Goal: Transaction & Acquisition: Purchase product/service

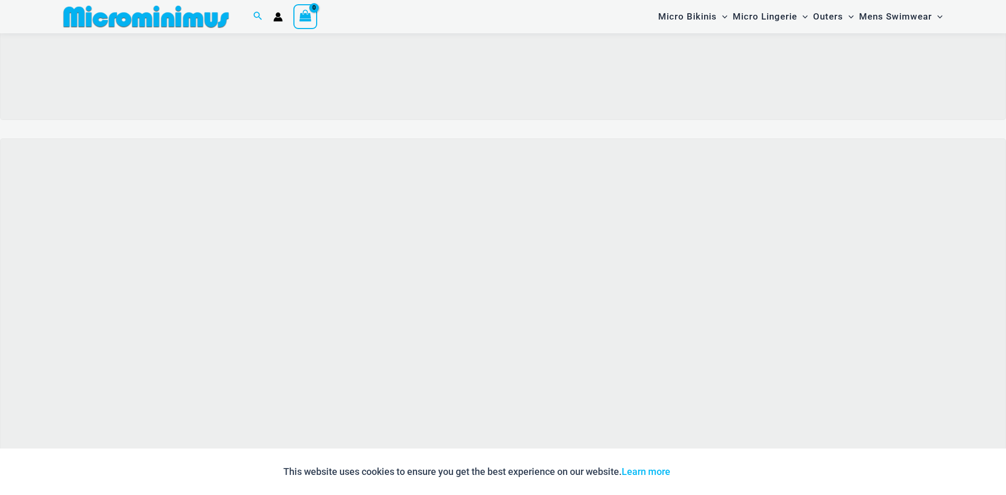
scroll to position [361, 0]
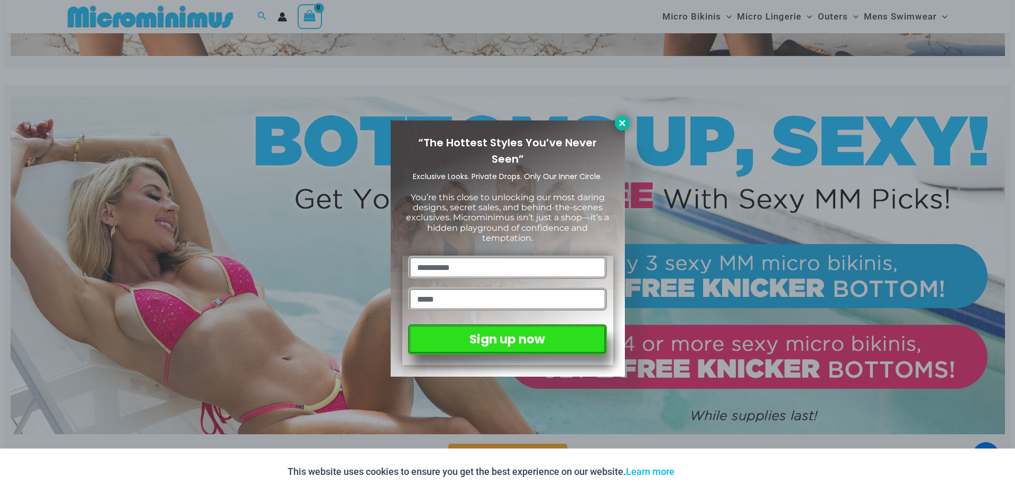
click at [621, 122] on icon at bounding box center [622, 123] width 6 height 6
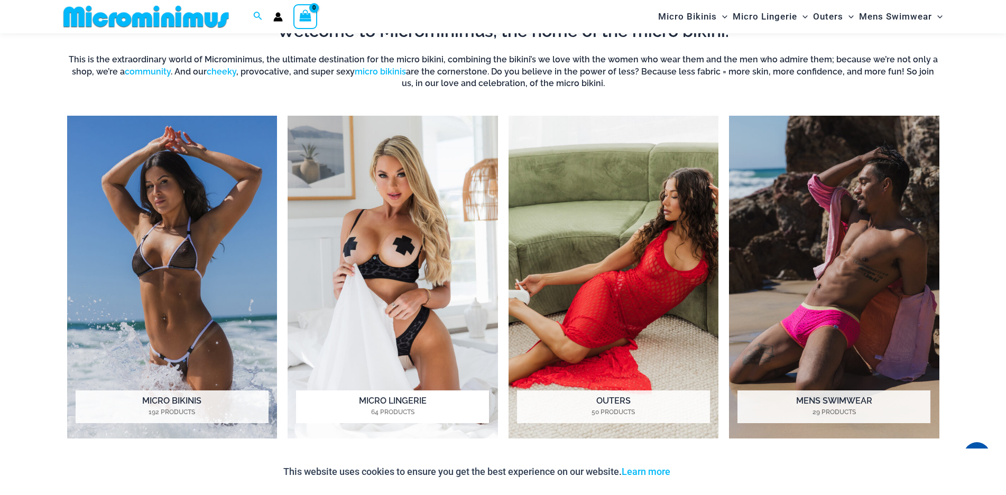
scroll to position [942, 0]
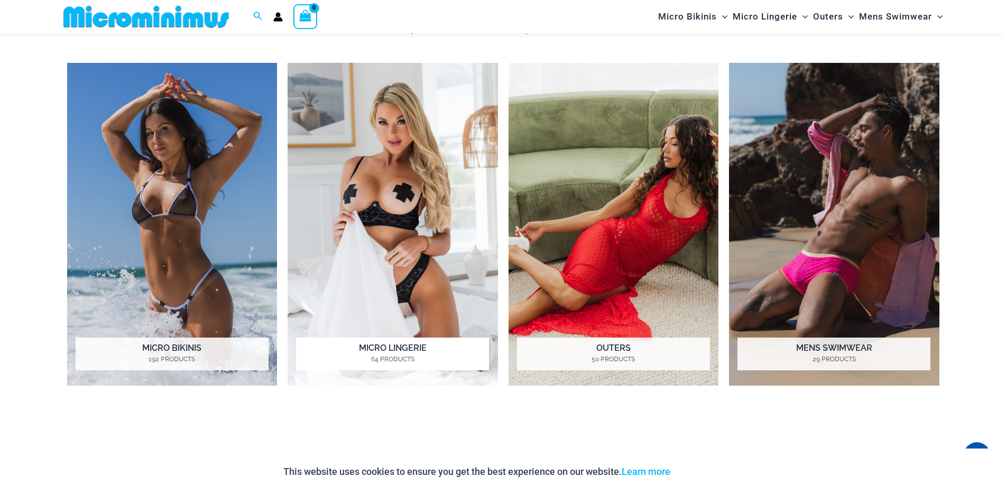
click at [389, 216] on img "Visit product category Micro Lingerie" at bounding box center [393, 224] width 210 height 323
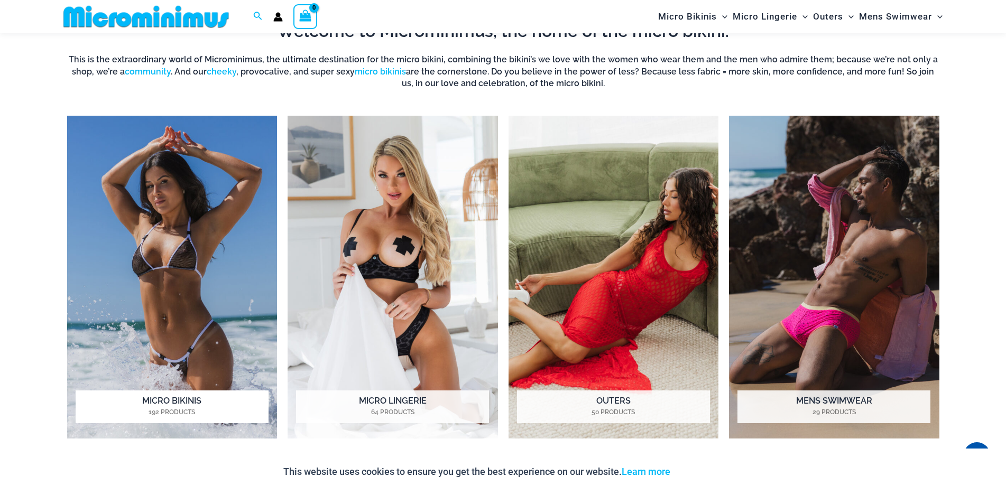
scroll to position [1048, 0]
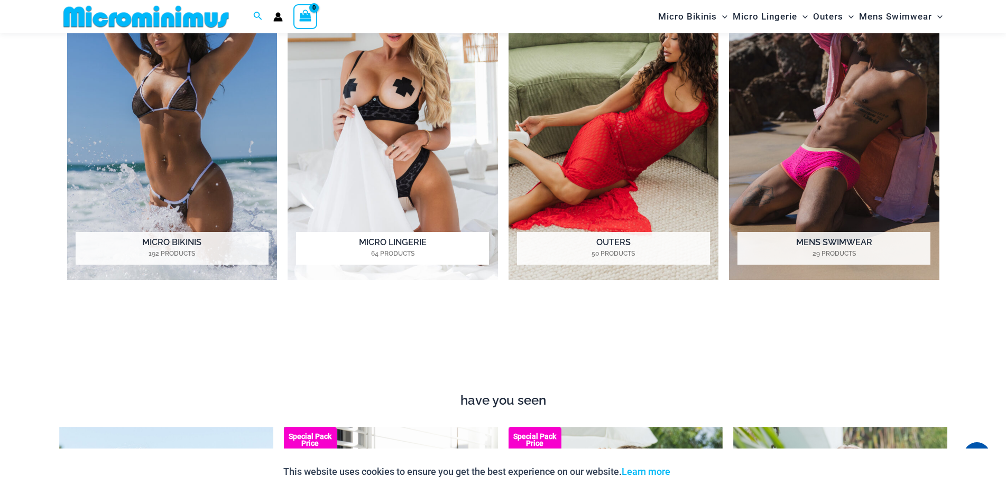
click at [372, 251] on mark "64 Products" at bounding box center [392, 254] width 193 height 10
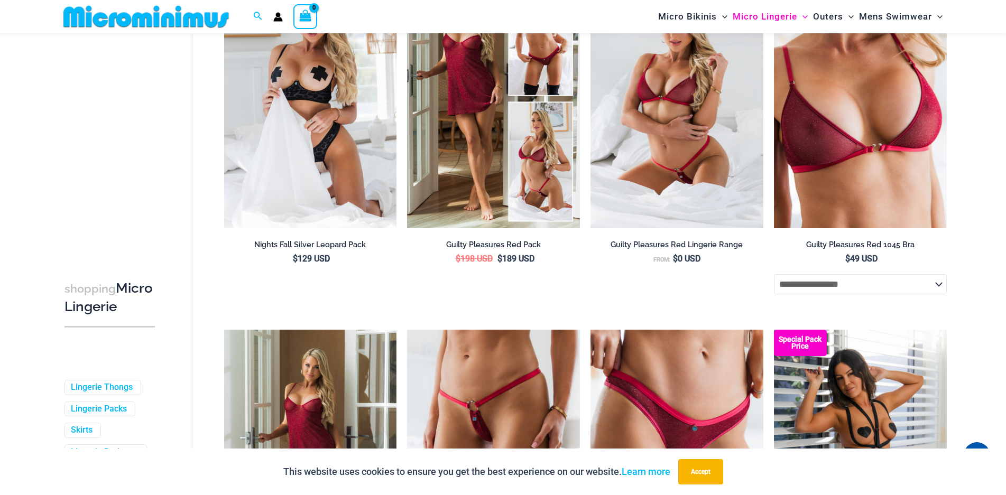
scroll to position [370, 0]
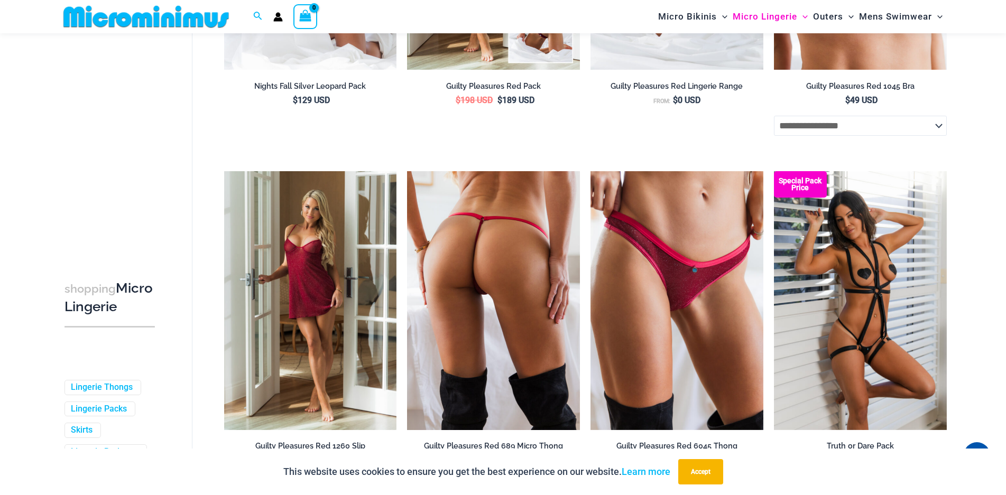
click at [496, 294] on img at bounding box center [493, 300] width 173 height 259
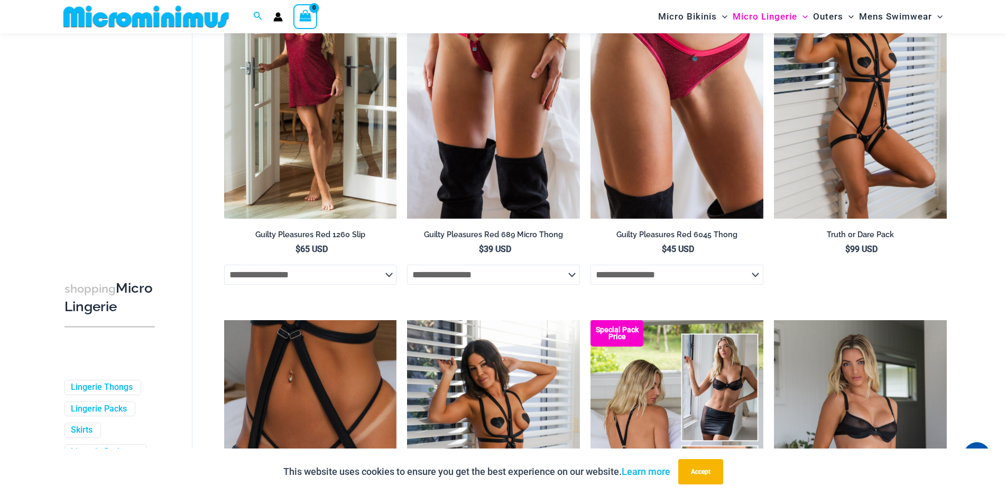
scroll to position [740, 0]
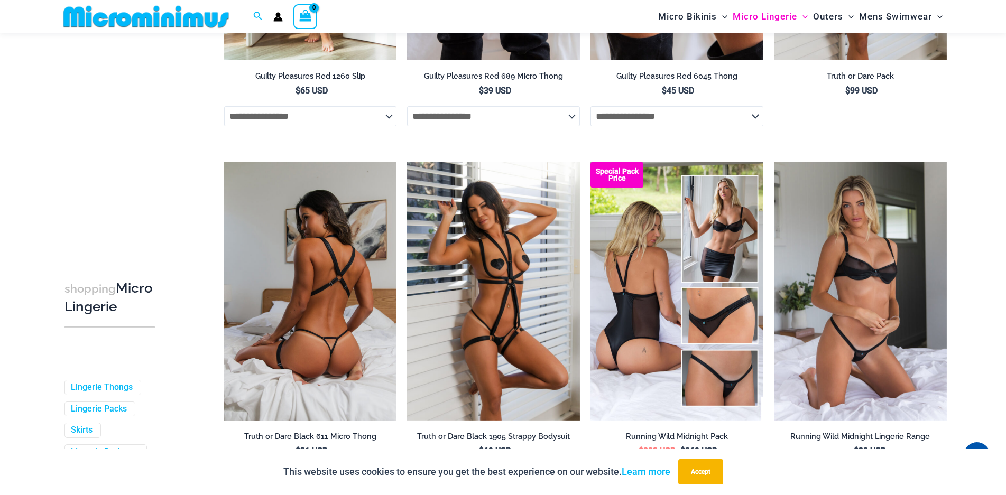
click at [335, 342] on img at bounding box center [310, 291] width 173 height 259
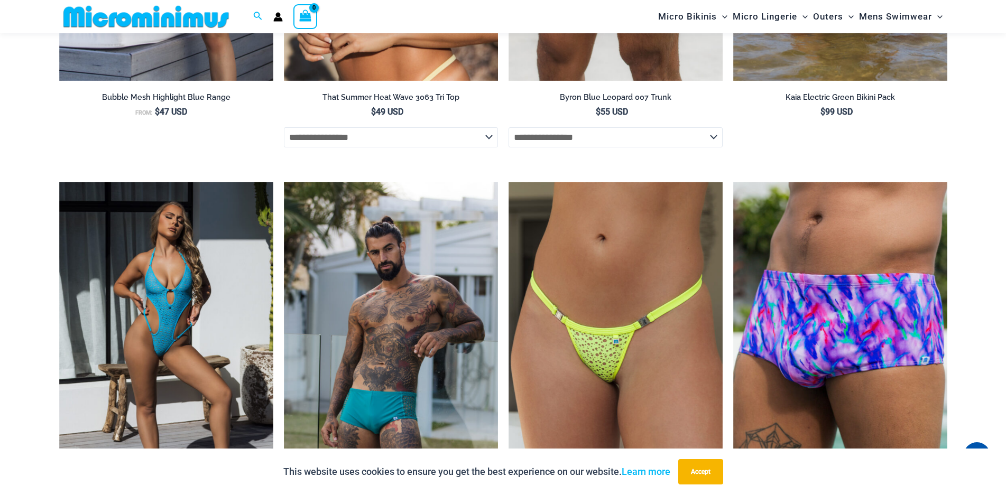
scroll to position [3269, 0]
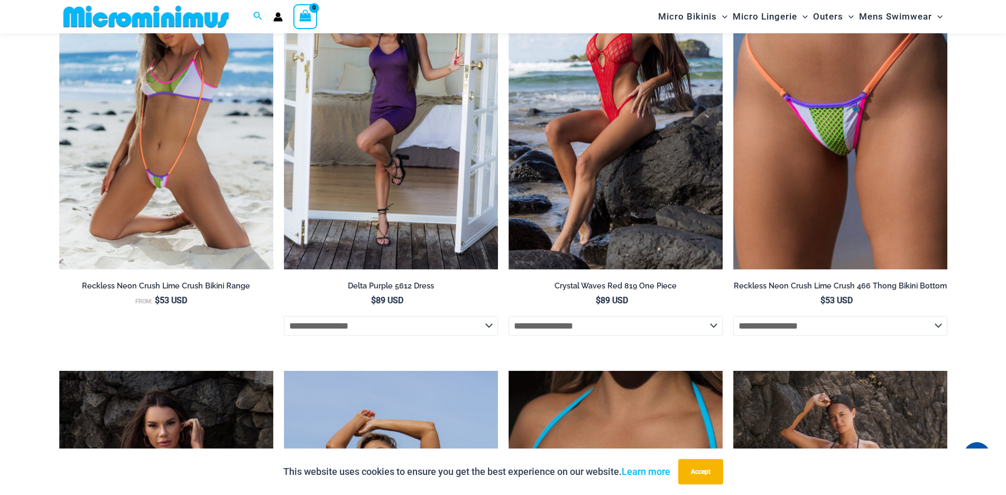
scroll to position [2219, 0]
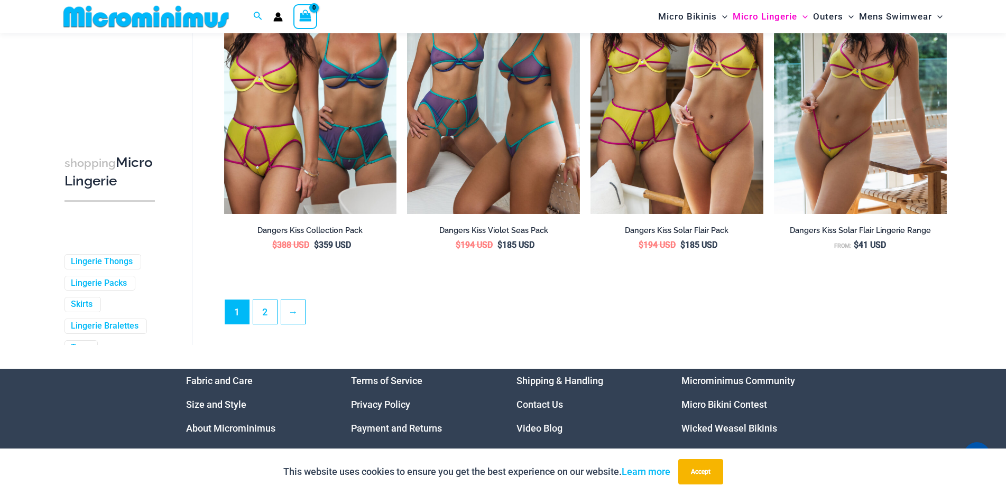
scroll to position [2855, 0]
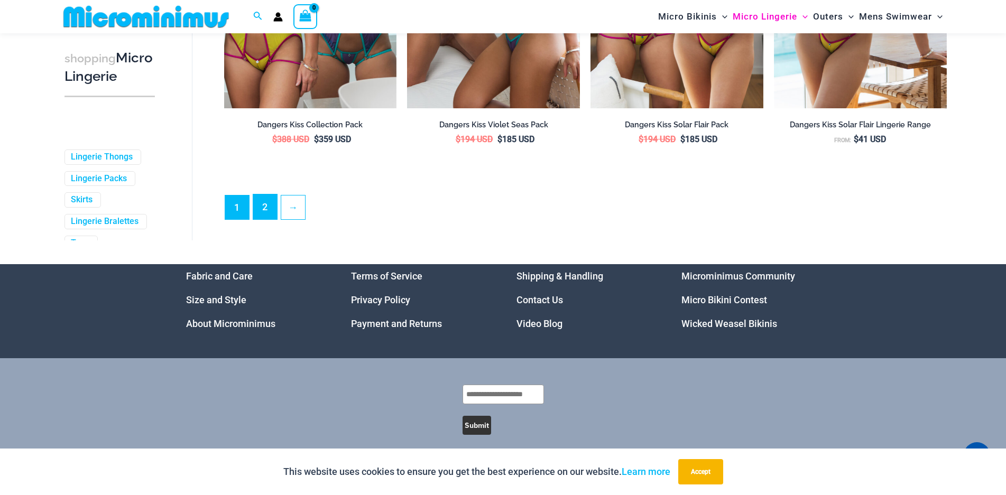
click at [263, 217] on link "2" at bounding box center [265, 207] width 24 height 25
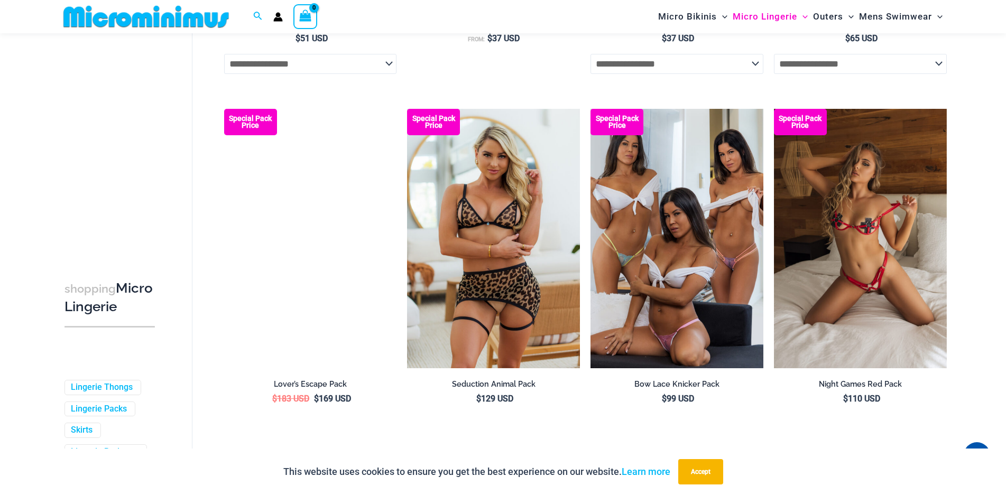
scroll to position [2591, 0]
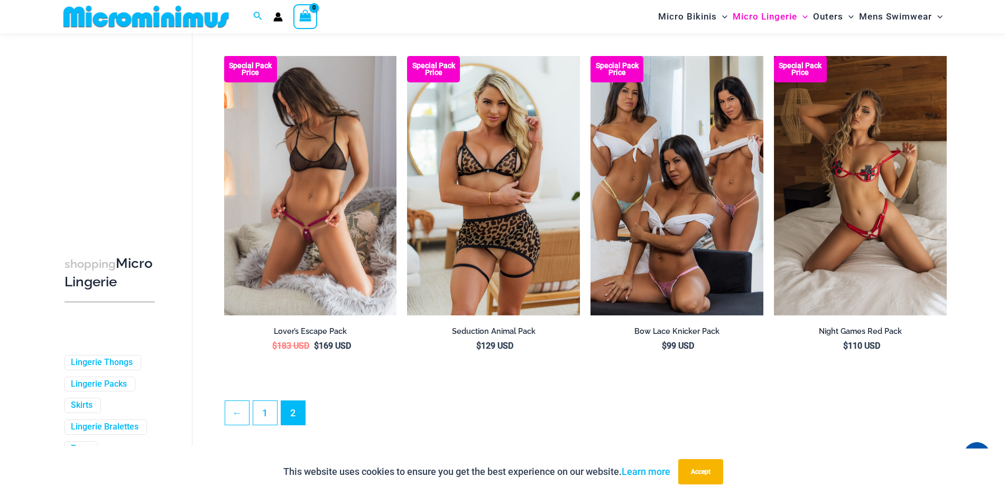
click at [308, 262] on img at bounding box center [310, 185] width 173 height 259
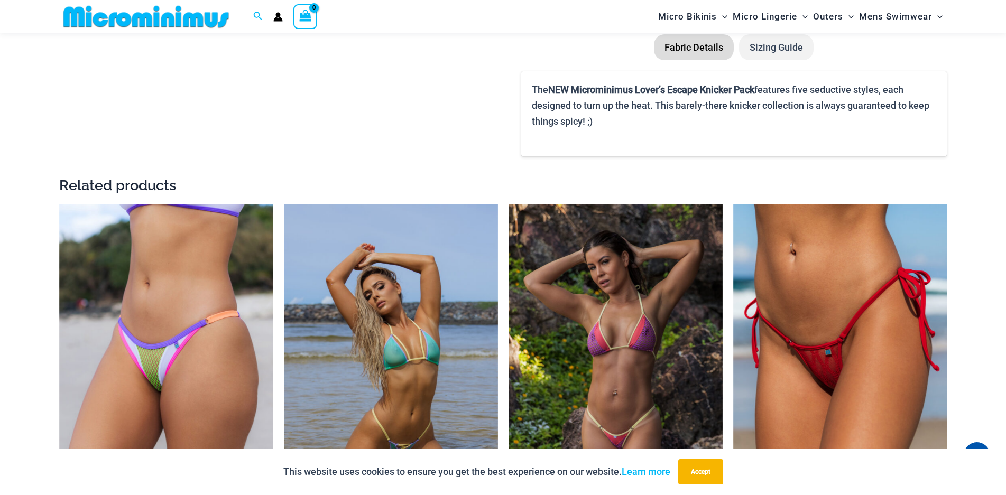
scroll to position [1639, 0]
